Goal: Book appointment/travel/reservation

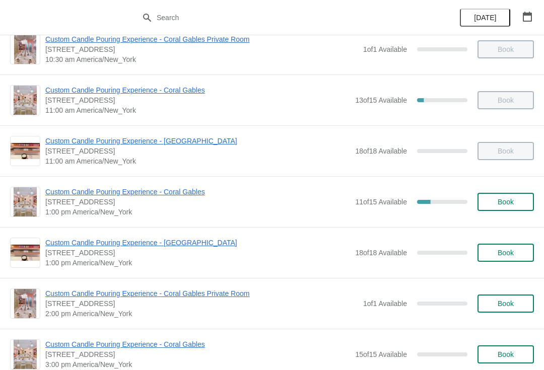
scroll to position [73, 0]
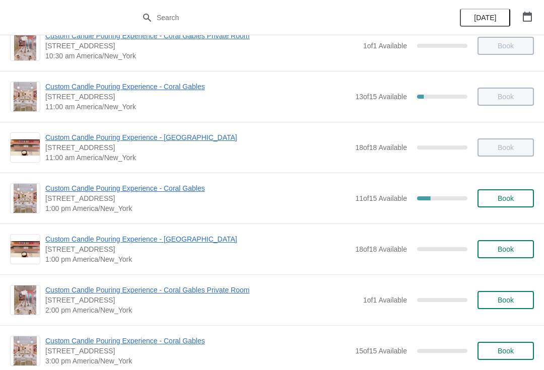
click at [510, 254] on button "Book" at bounding box center [506, 249] width 56 height 18
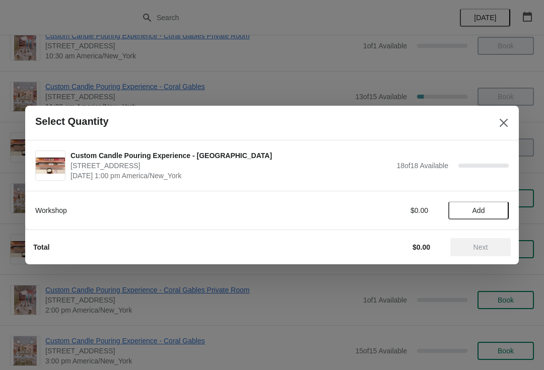
click at [478, 216] on button "Add" at bounding box center [479, 211] width 60 height 18
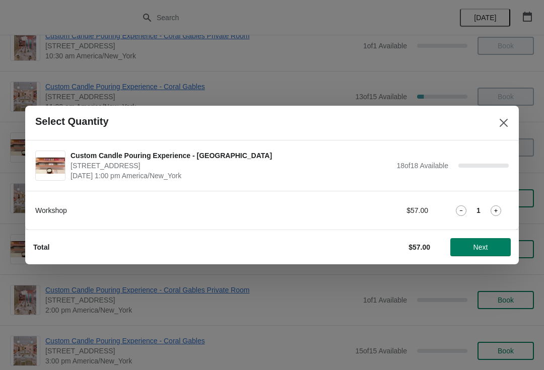
click at [491, 218] on div "Workshop $57.00 1" at bounding box center [272, 211] width 474 height 18
click at [494, 213] on icon at bounding box center [496, 211] width 11 height 11
click at [482, 248] on span "Next" at bounding box center [481, 247] width 15 height 8
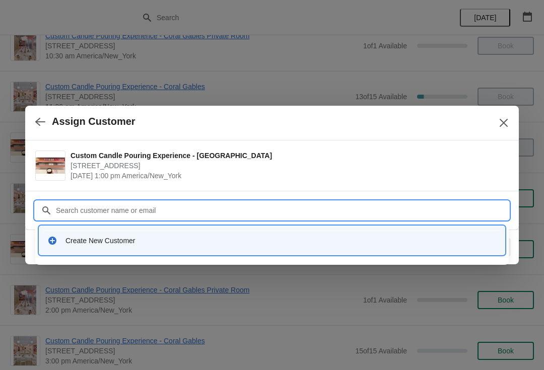
click at [66, 239] on div "Create New Customer" at bounding box center [281, 241] width 431 height 10
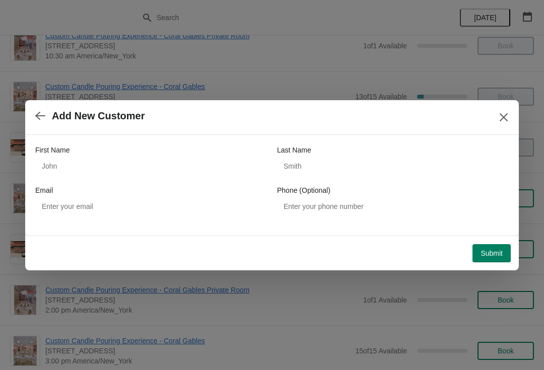
click at [183, 189] on div "Email" at bounding box center [151, 190] width 232 height 10
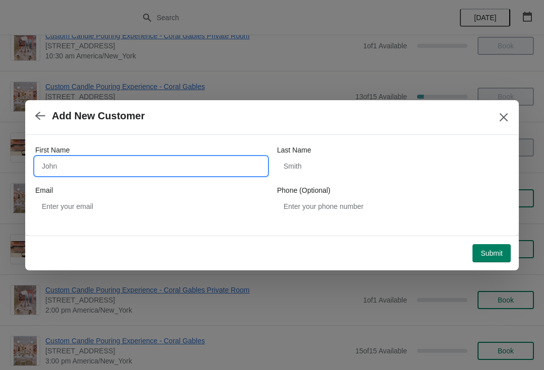
click at [230, 167] on input "First Name" at bounding box center [151, 166] width 232 height 18
type input "[PERSON_NAME]"
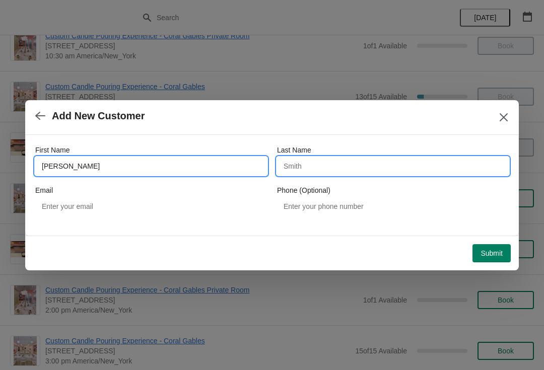
click at [313, 169] on input "Last Name" at bounding box center [393, 166] width 232 height 18
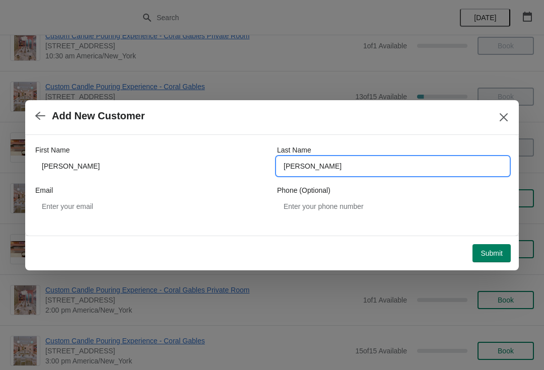
type input "[PERSON_NAME]"
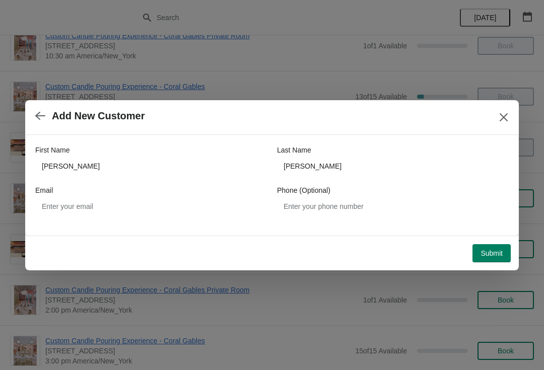
click at [484, 249] on span "Submit" at bounding box center [492, 253] width 22 height 8
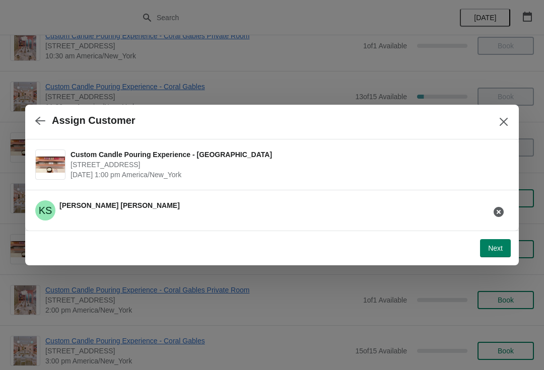
click at [489, 242] on button "Next" at bounding box center [495, 248] width 31 height 18
select select "Friend"
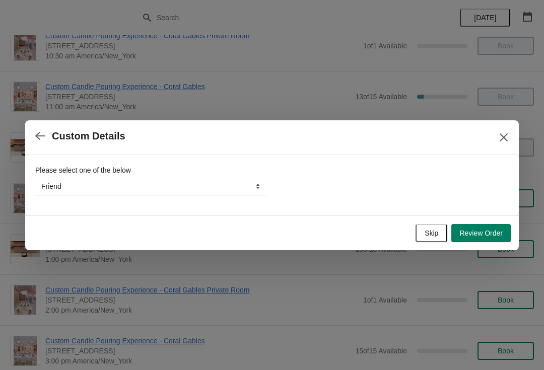
click at [479, 234] on span "Review Order" at bounding box center [481, 233] width 43 height 8
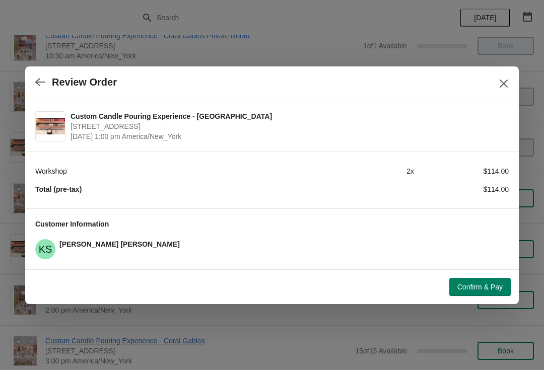
click at [481, 288] on span "Confirm & Pay" at bounding box center [480, 287] width 45 height 8
